Goal: Information Seeking & Learning: Learn about a topic

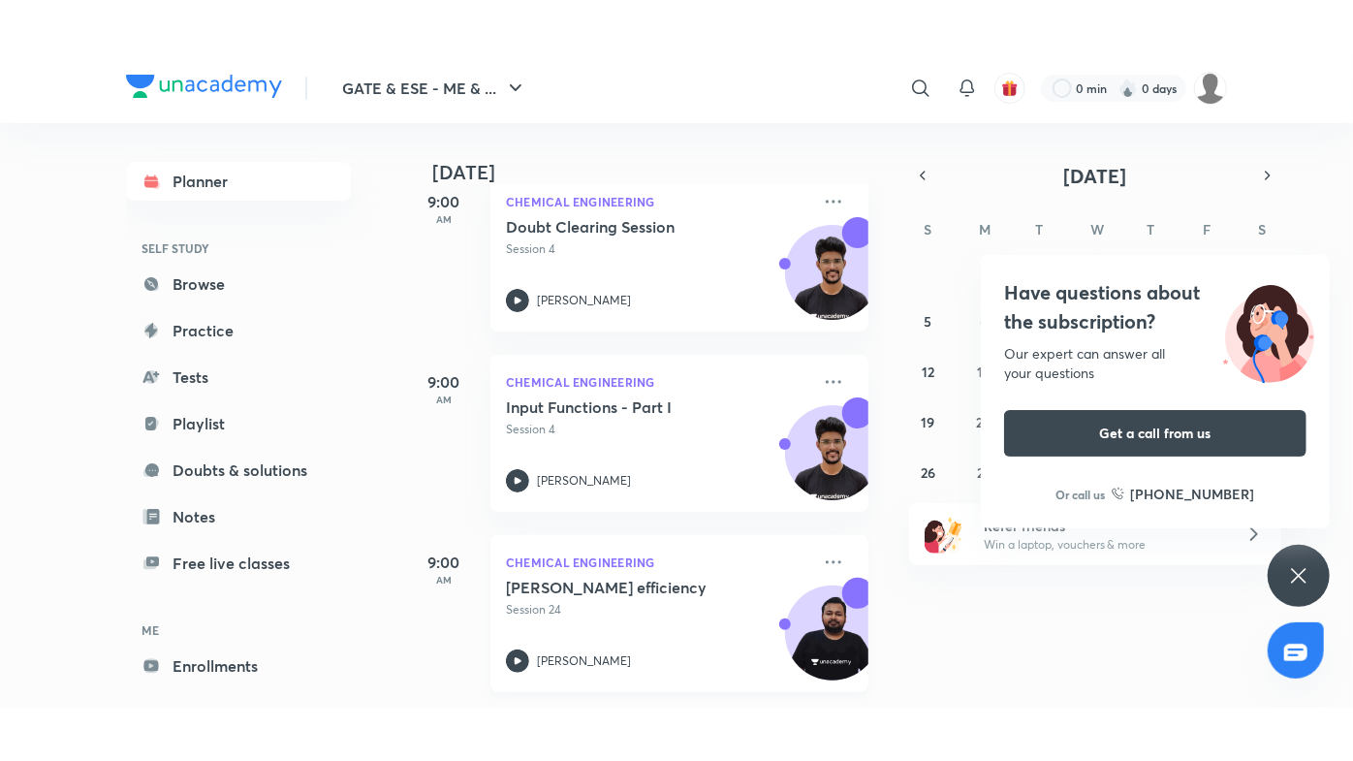
scroll to position [227, 0]
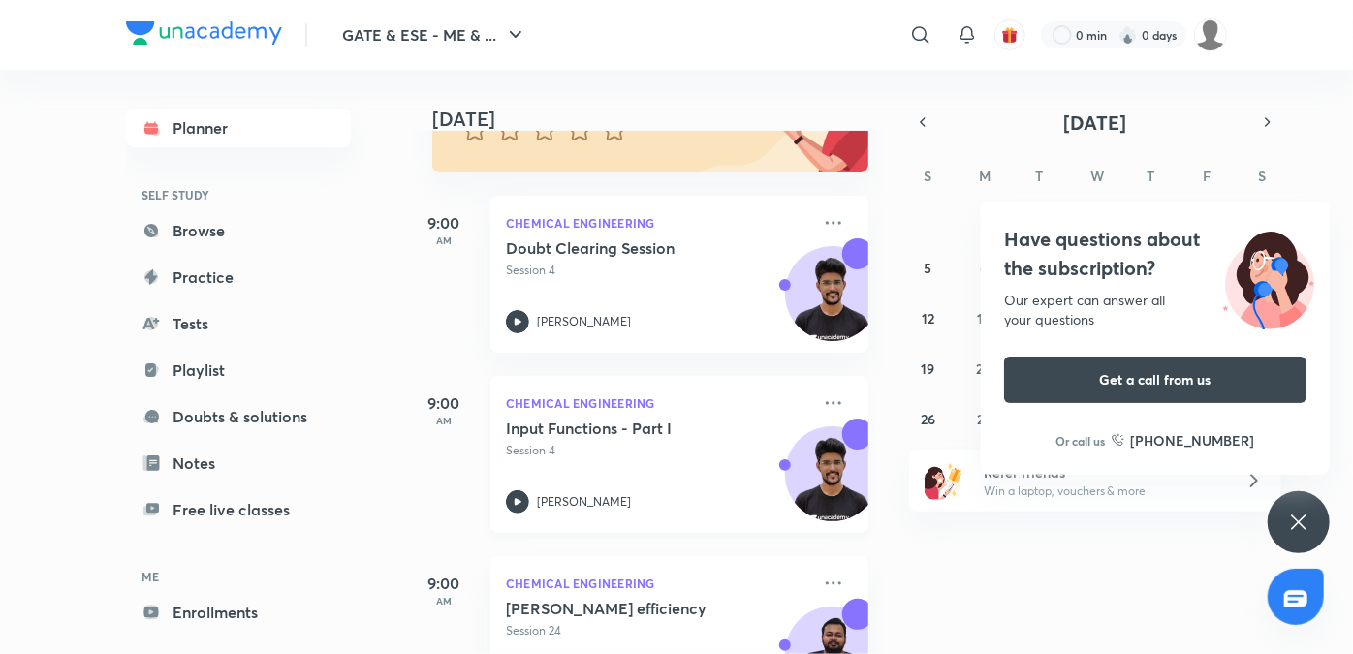
click at [517, 495] on icon at bounding box center [517, 501] width 23 height 23
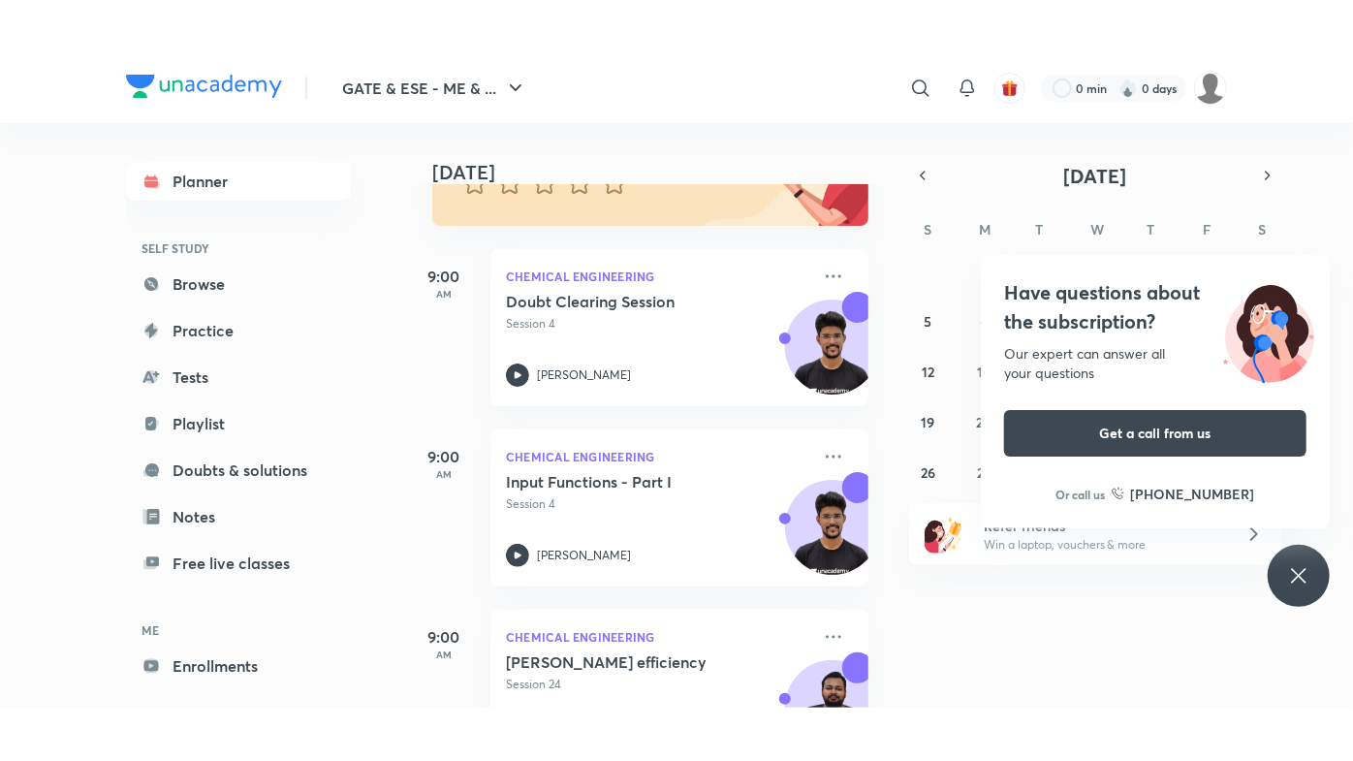
scroll to position [207, 0]
